Goal: Check status: Check status

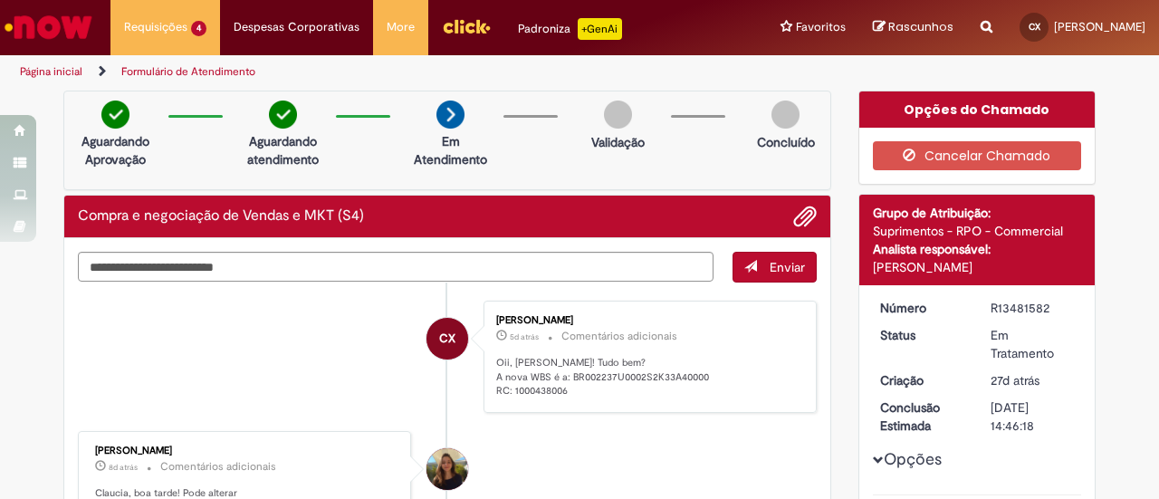
scroll to position [158, 0]
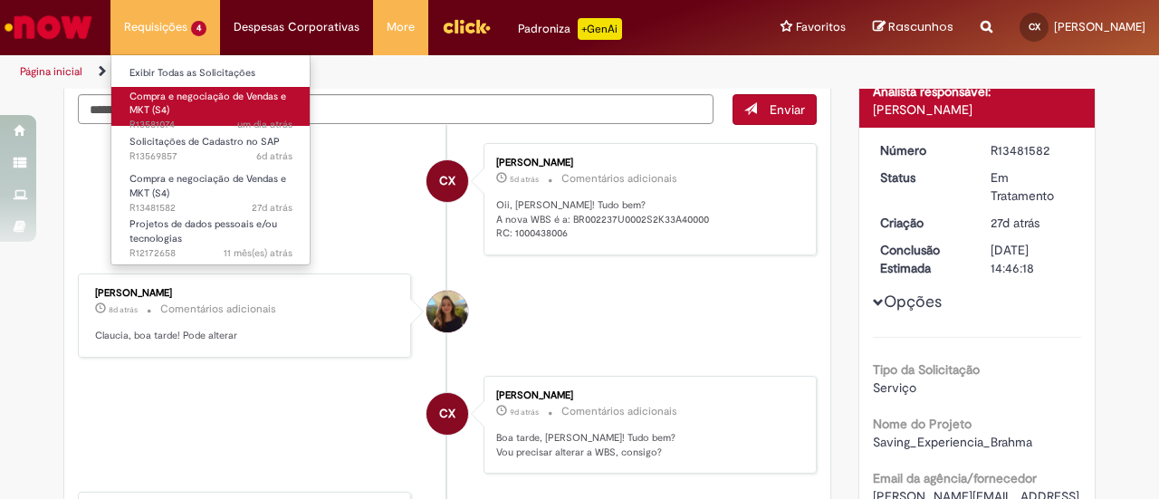
click at [208, 114] on link "Compra e negociação de Vendas e MKT (S4) um dia atrás um dia atrás R13581074" at bounding box center [210, 106] width 199 height 39
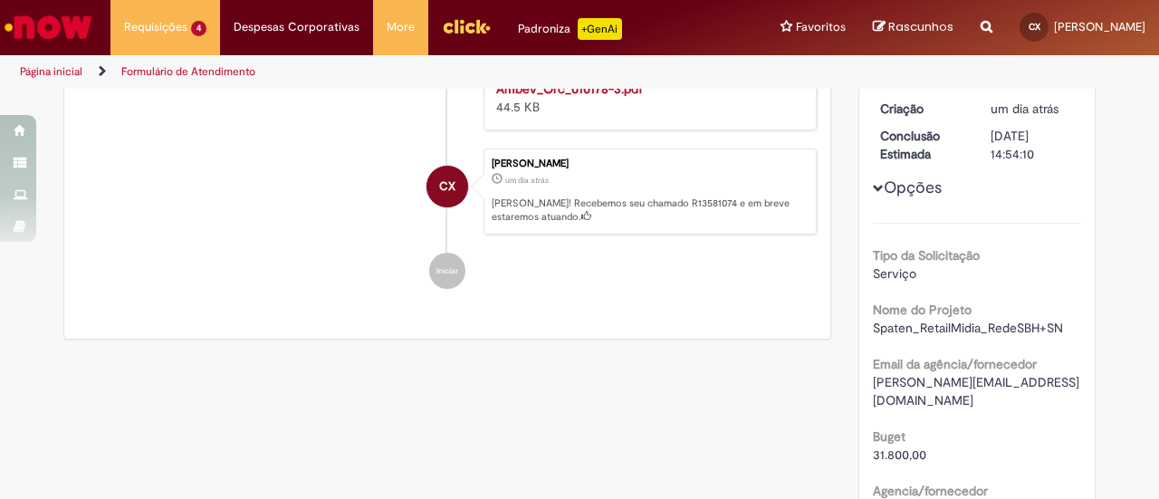
scroll to position [375, 0]
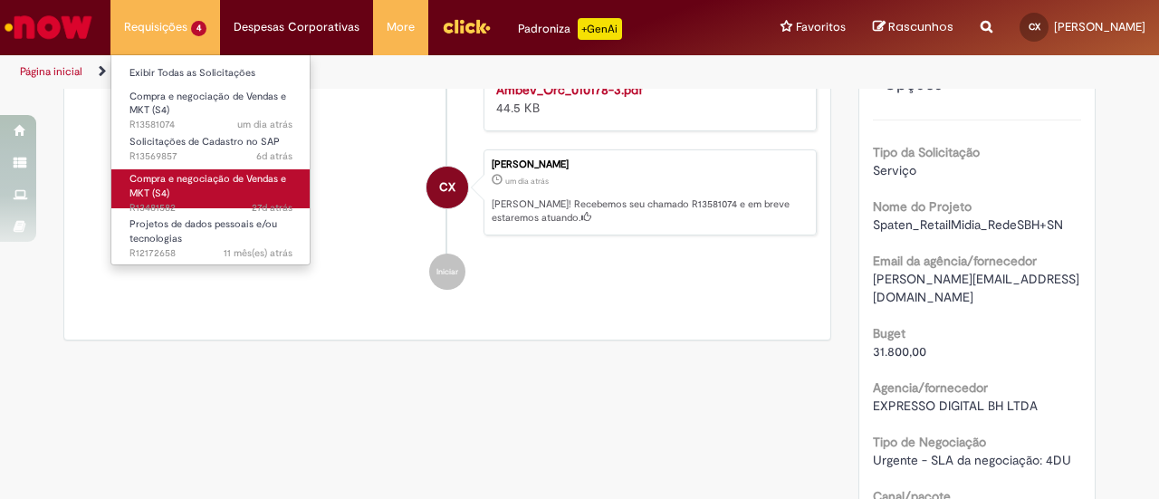
click at [199, 203] on span "27d atrás 27 dias atrás R13481582" at bounding box center [211, 208] width 163 height 14
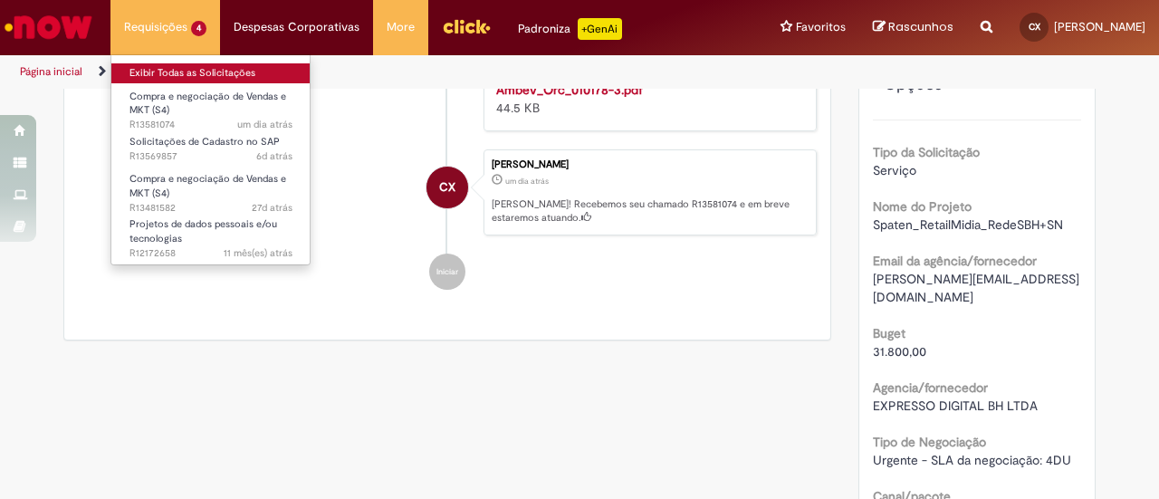
click at [150, 66] on link "Exibir Todas as Solicitações" at bounding box center [210, 73] width 199 height 20
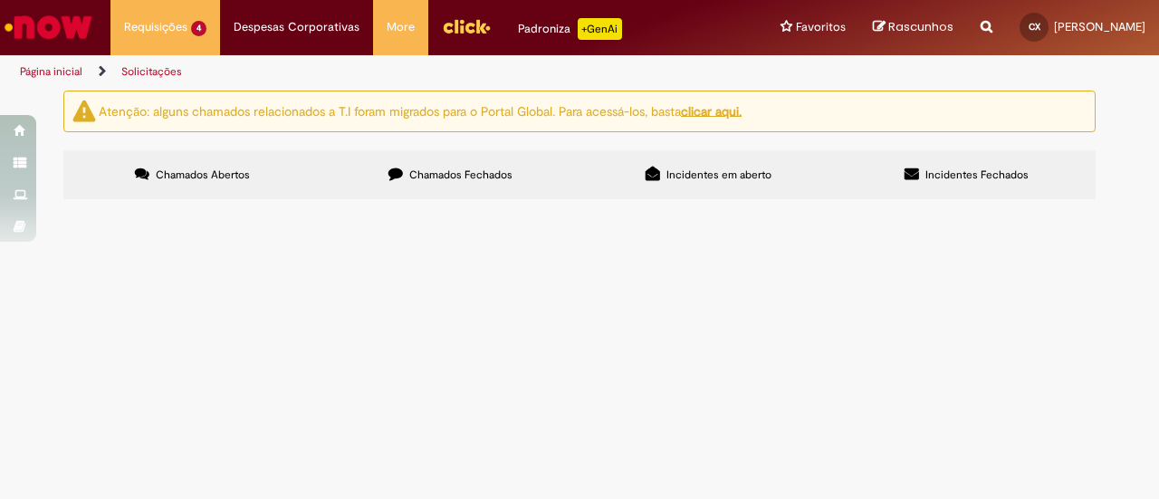
click at [449, 177] on span "Chamados Fechados" at bounding box center [460, 175] width 103 height 14
click at [0, 0] on span "Retail Midia para o IMC de Spaten Fight Night no Super Nosso e Super BH" at bounding box center [0, 0] width 0 height 0
click at [0, 0] on span "R13447316" at bounding box center [0, 0] width 0 height 0
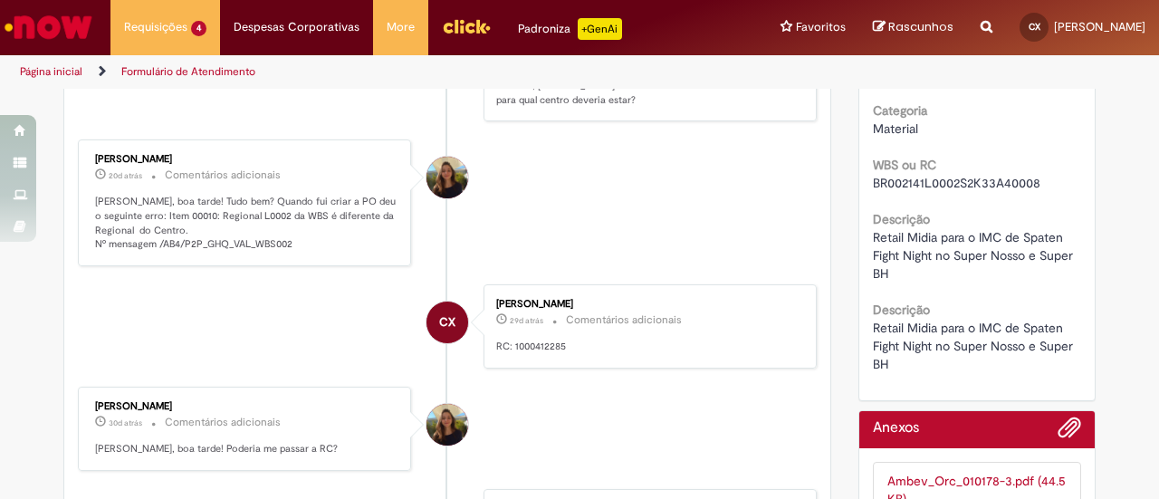
scroll to position [737, 0]
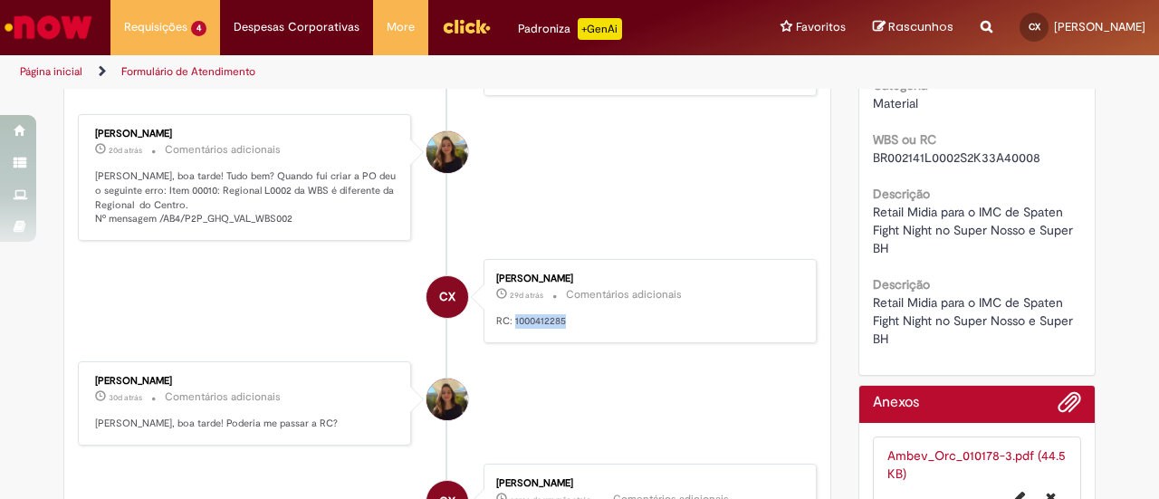
drag, startPoint x: 505, startPoint y: 309, endPoint x: 600, endPoint y: 307, distance: 94.2
click at [600, 314] on p "RC: 1000412285" at bounding box center [647, 321] width 302 height 14
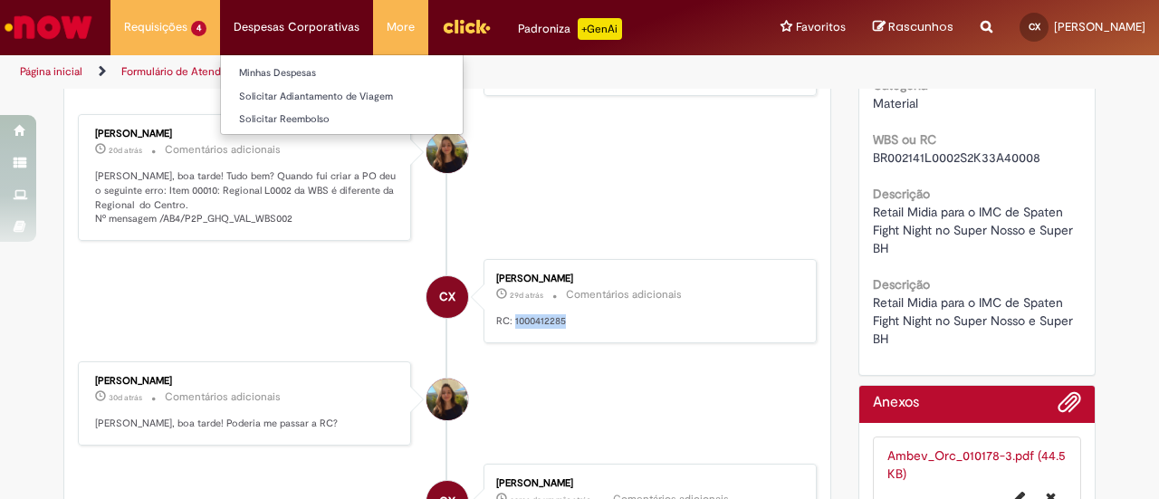
copy p "1000412285"
